Goal: Navigation & Orientation: Find specific page/section

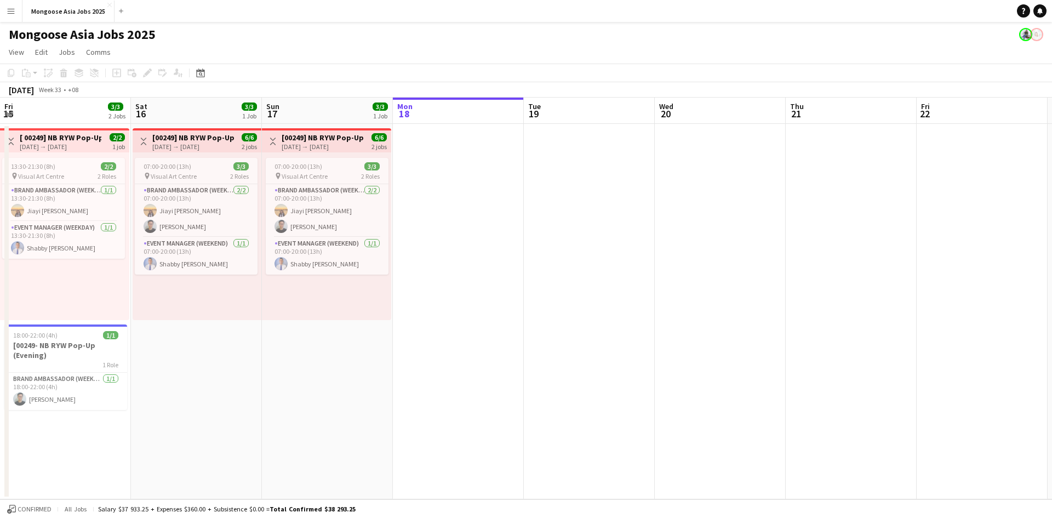
scroll to position [0, 262]
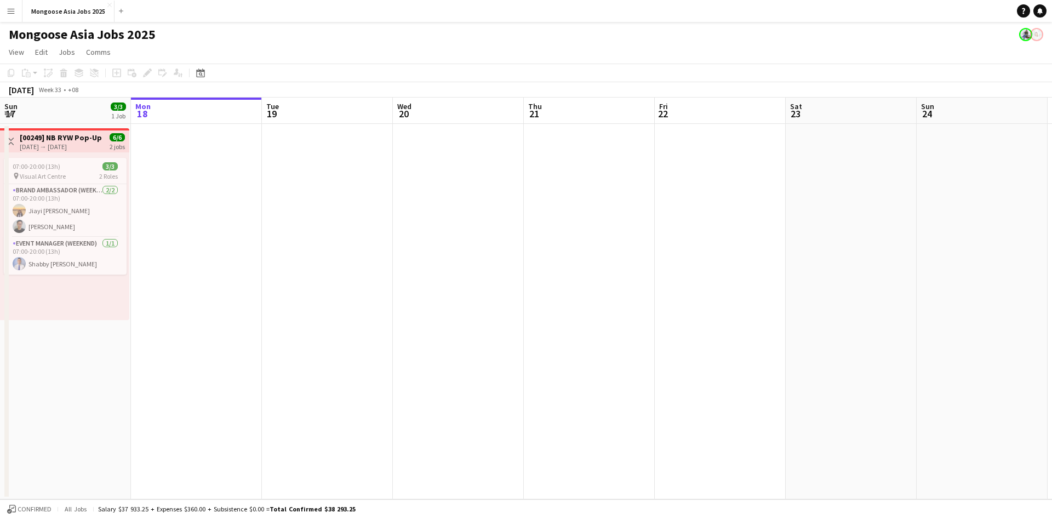
drag, startPoint x: 480, startPoint y: 56, endPoint x: 474, endPoint y: 60, distance: 7.1
click at [480, 55] on app-page-menu "View Day view expanded Day view collapsed Month view Date picker Jump to [DATE]…" at bounding box center [526, 53] width 1052 height 21
click at [66, 147] on div "[DATE] → [DATE]" at bounding box center [61, 146] width 82 height 8
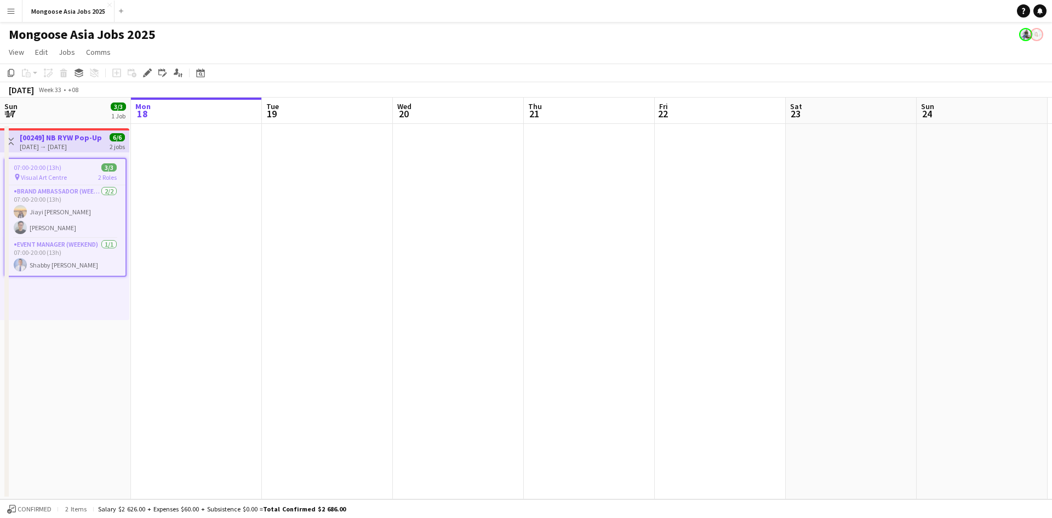
drag, startPoint x: 494, startPoint y: 42, endPoint x: 494, endPoint y: 48, distance: 6.0
click at [494, 45] on app-board "Mongoose Asia Jobs 2025 View Day view expanded Day view collapsed Month view Da…" at bounding box center [526, 270] width 1052 height 496
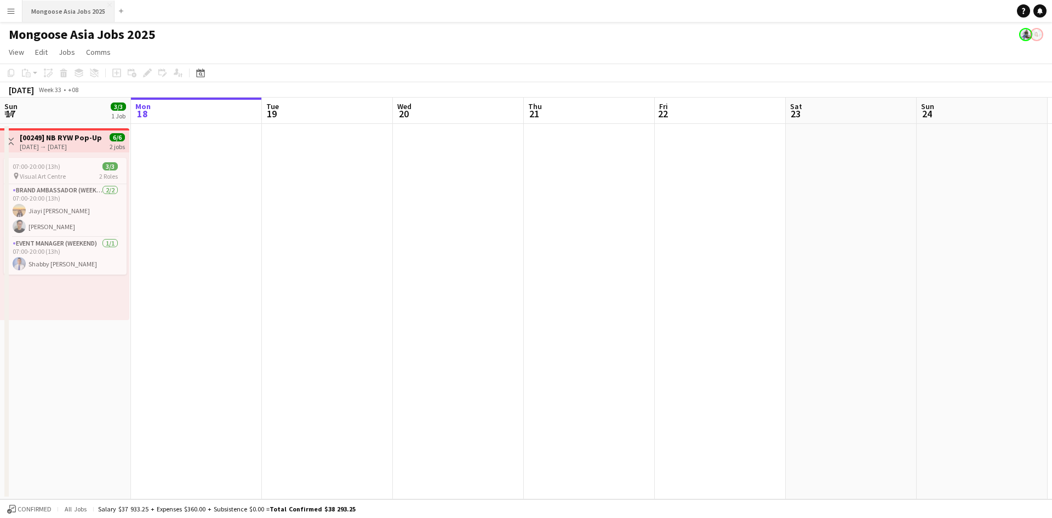
scroll to position [0, 0]
click at [198, 75] on icon "Date picker" at bounding box center [200, 72] width 9 height 9
